Goal: Task Accomplishment & Management: Use online tool/utility

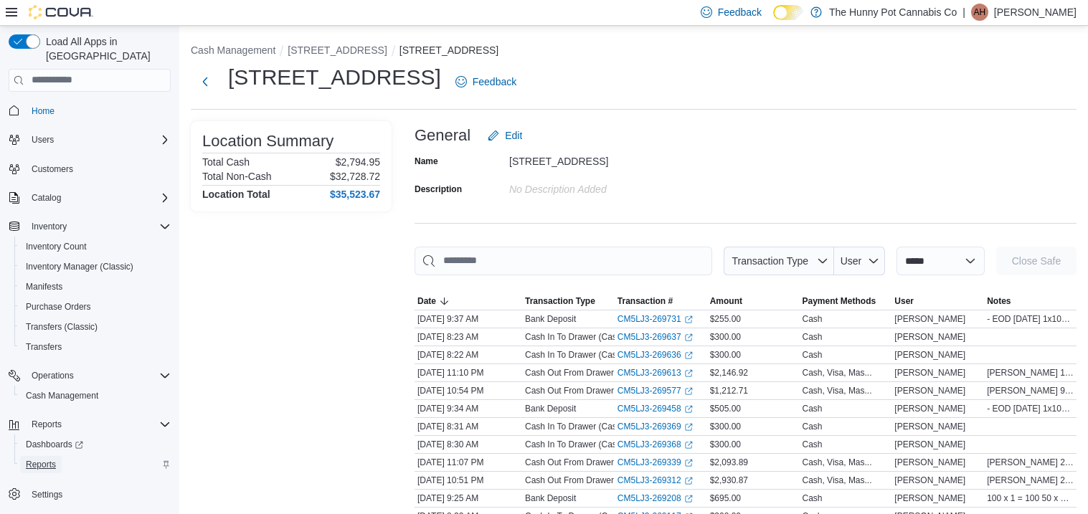
click at [49, 459] on span "Reports" at bounding box center [41, 464] width 30 height 11
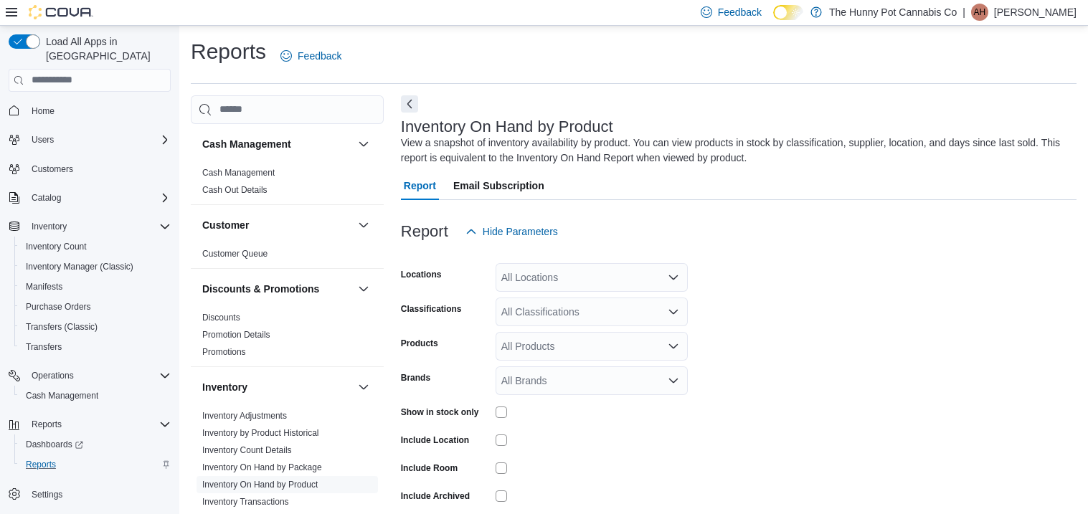
scroll to position [47, 0]
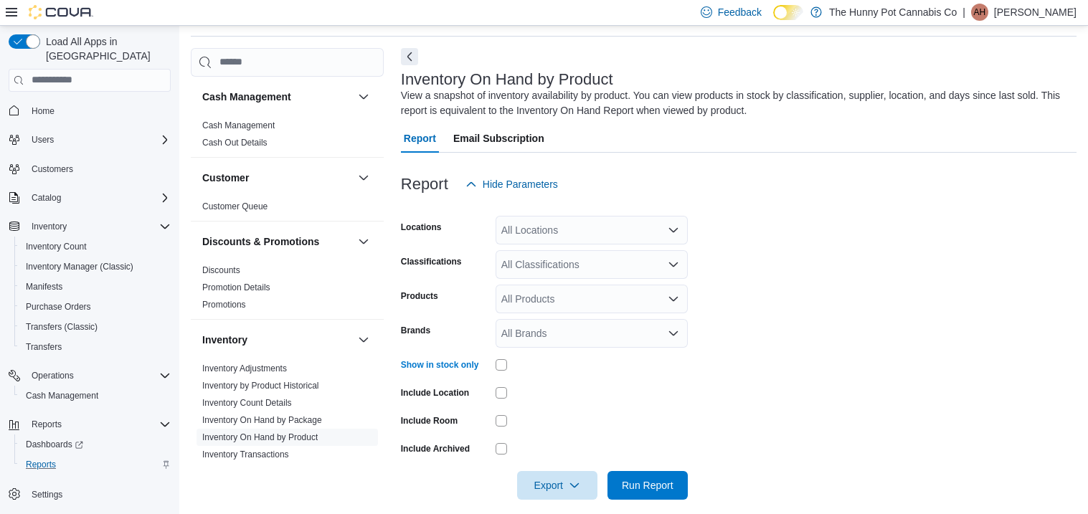
click at [625, 237] on div "All Locations" at bounding box center [591, 230] width 192 height 29
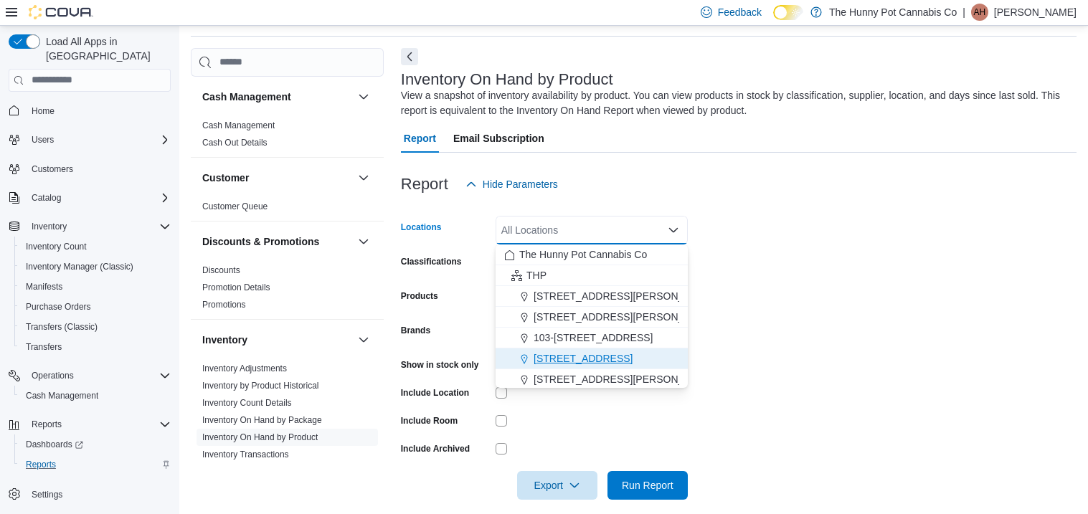
click at [577, 360] on span "[STREET_ADDRESS]" at bounding box center [582, 358] width 99 height 14
click at [736, 305] on form "Locations [STREET_ADDRESS] Selected. [STREET_ADDRESS] Press Backspace to delete…" at bounding box center [738, 349] width 675 height 301
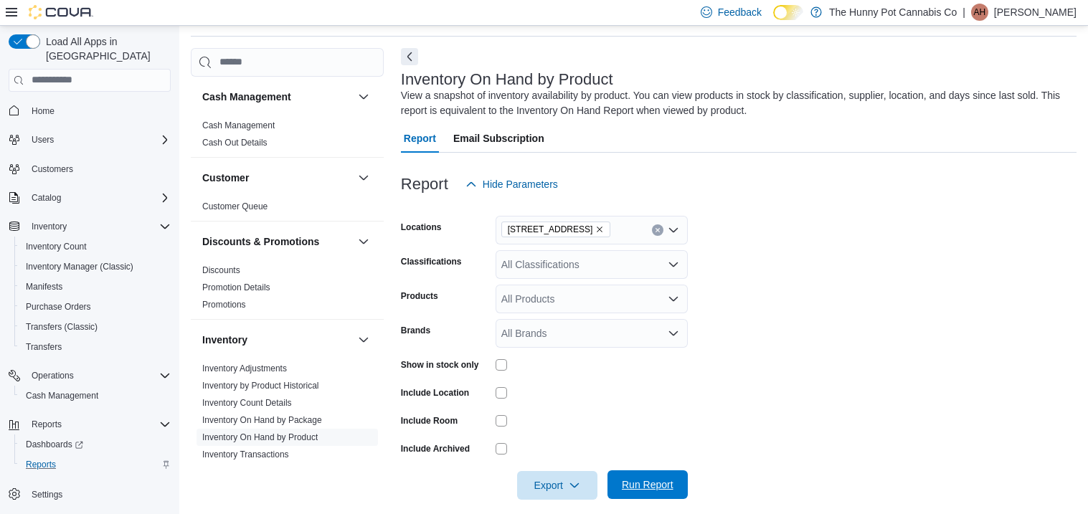
click at [639, 483] on span "Run Report" at bounding box center [648, 485] width 52 height 14
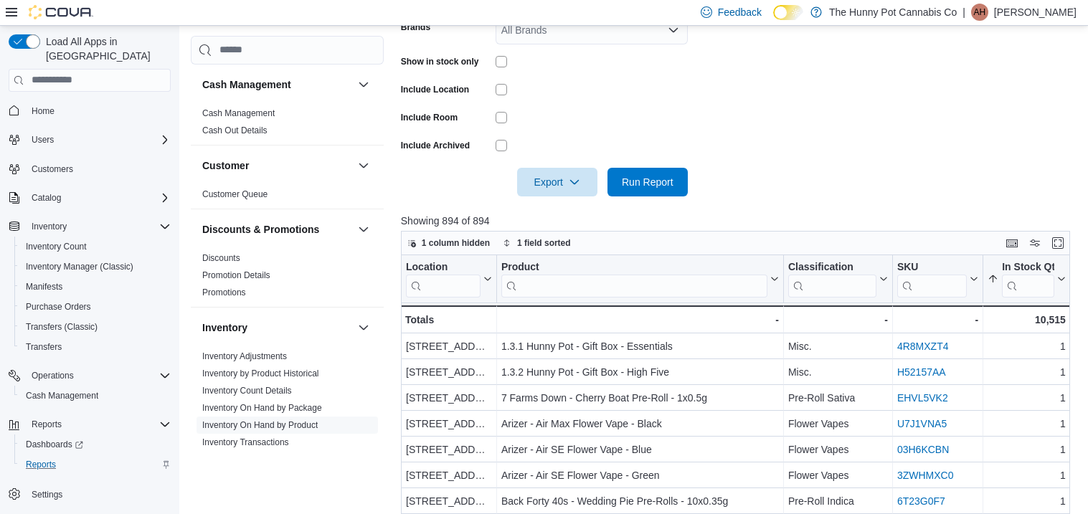
scroll to position [356, 0]
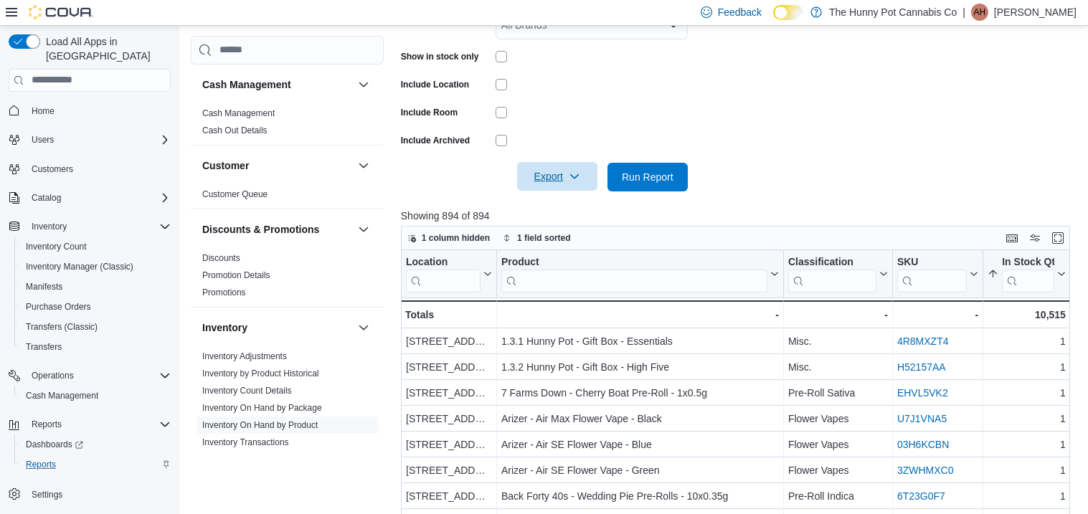
click at [528, 184] on span "Export" at bounding box center [557, 176] width 63 height 29
click at [538, 200] on span "Export to Excel" at bounding box center [559, 205] width 65 height 11
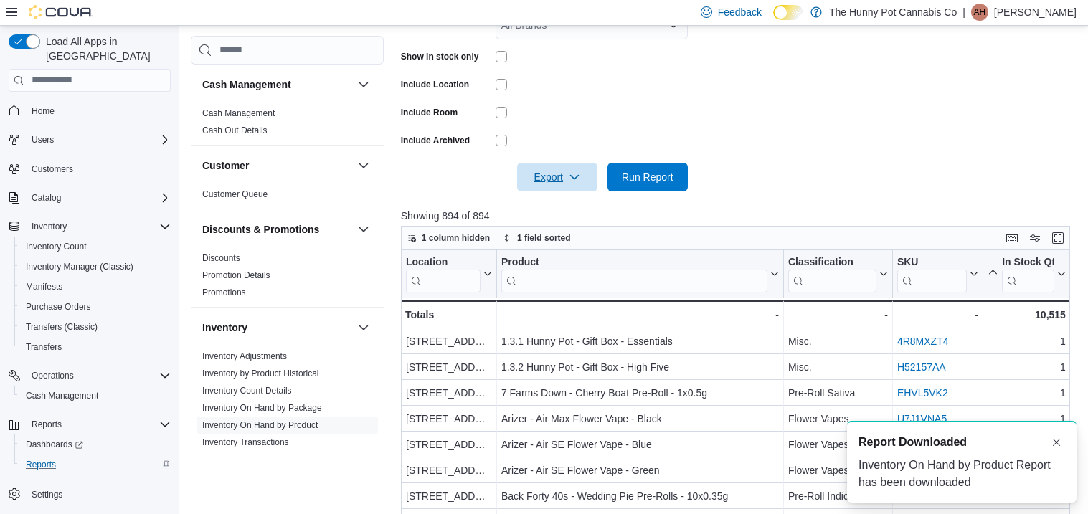
scroll to position [0, 0]
